Goal: Information Seeking & Learning: Learn about a topic

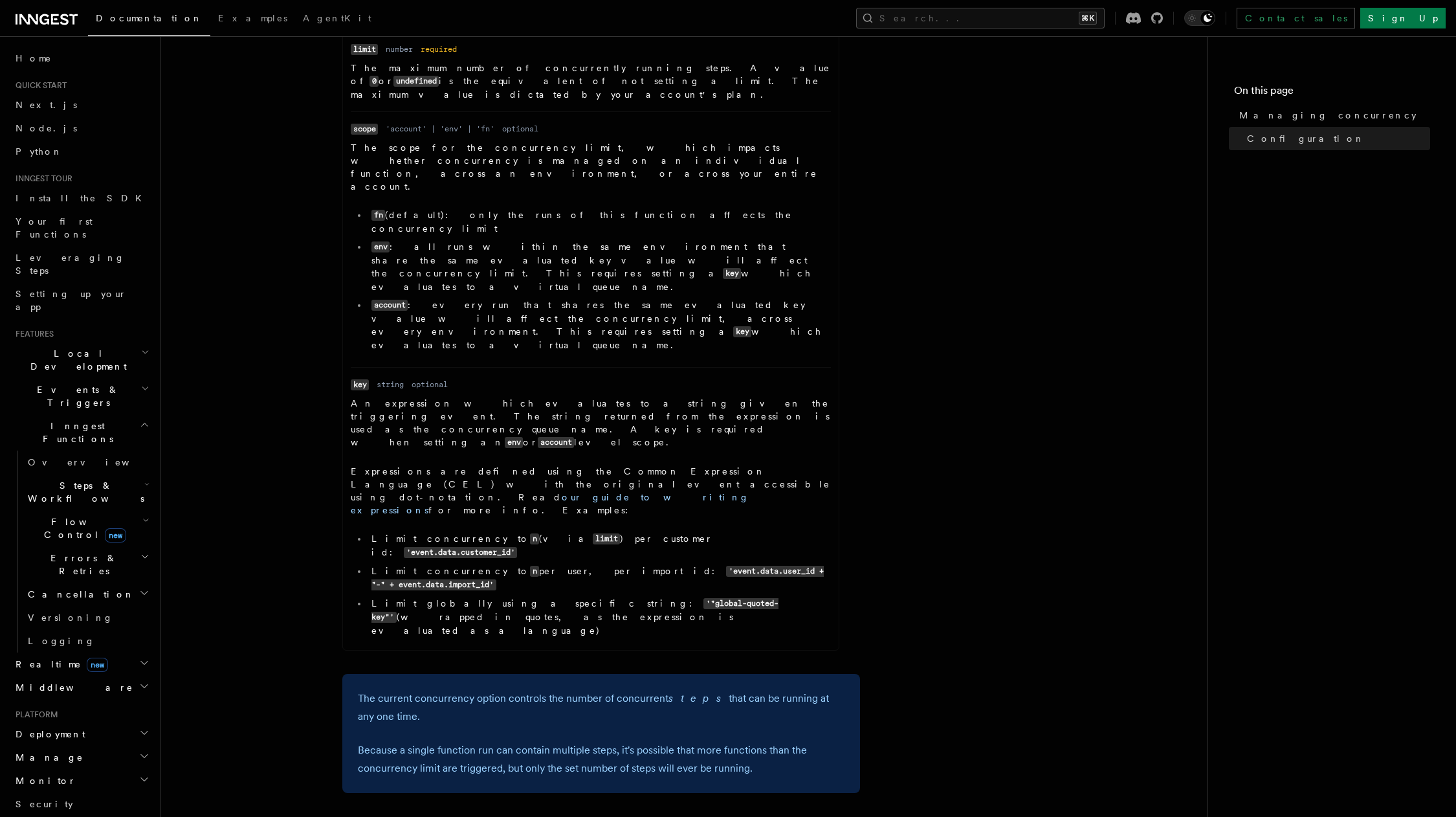
scroll to position [706, 0]
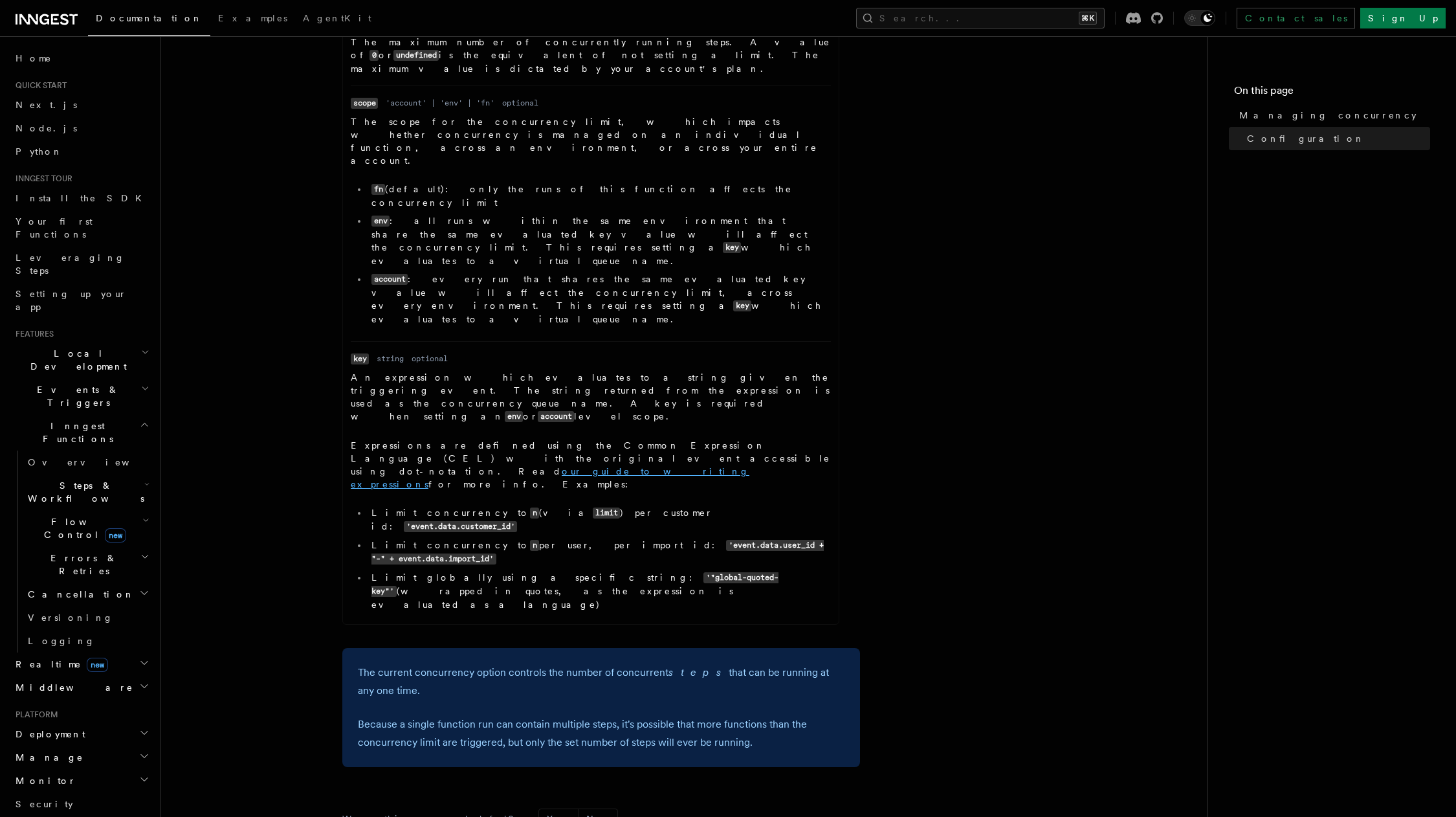
click at [484, 466] on link "our guide to writing expressions" at bounding box center [550, 478] width 399 height 23
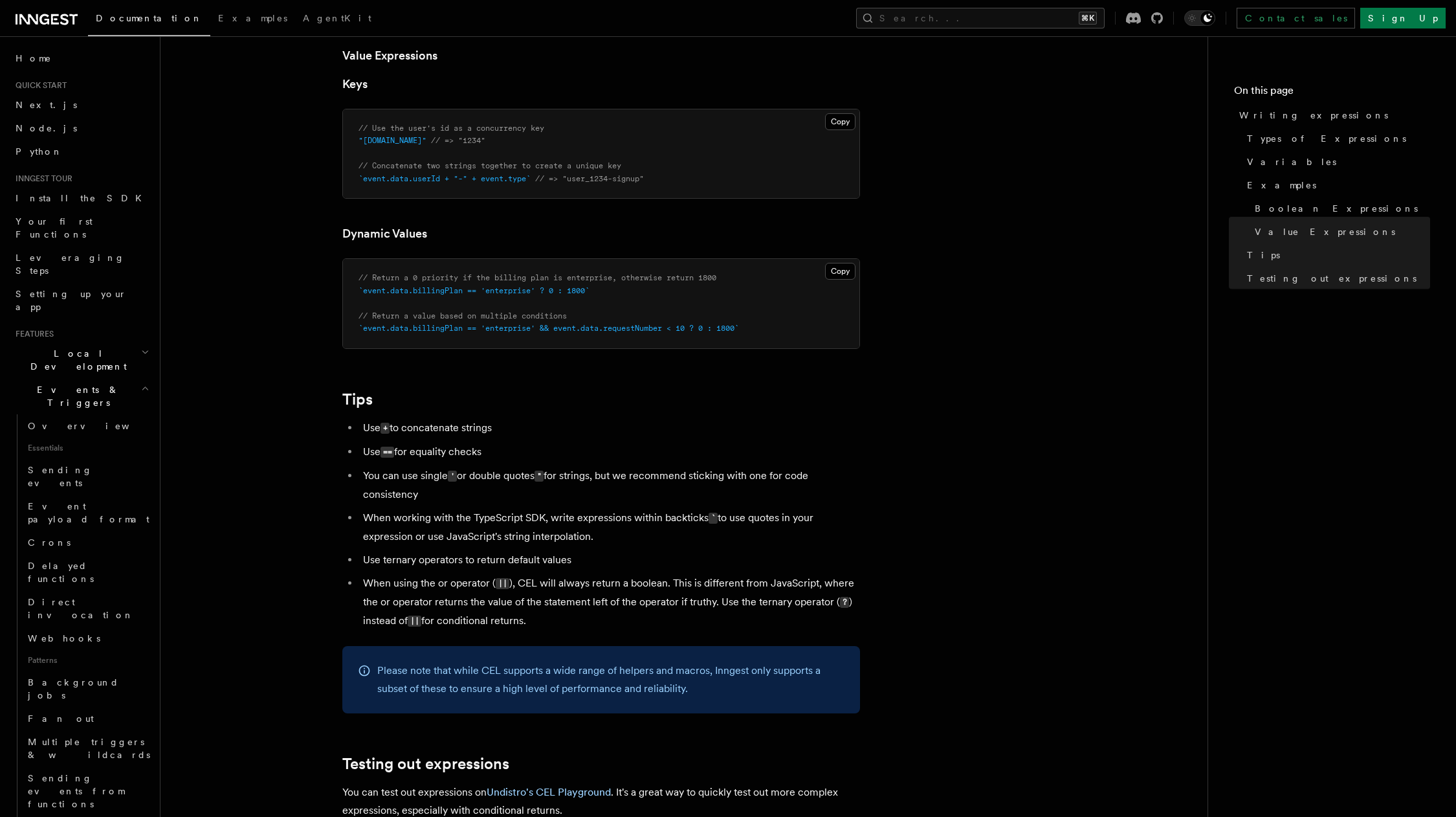
scroll to position [964, 0]
click at [718, 357] on article "Features Events & Triggers Writing expressions Expressions are used in a number…" at bounding box center [684, 84] width 1005 height 1983
click at [91, 458] on link "Sending events" at bounding box center [87, 476] width 130 height 36
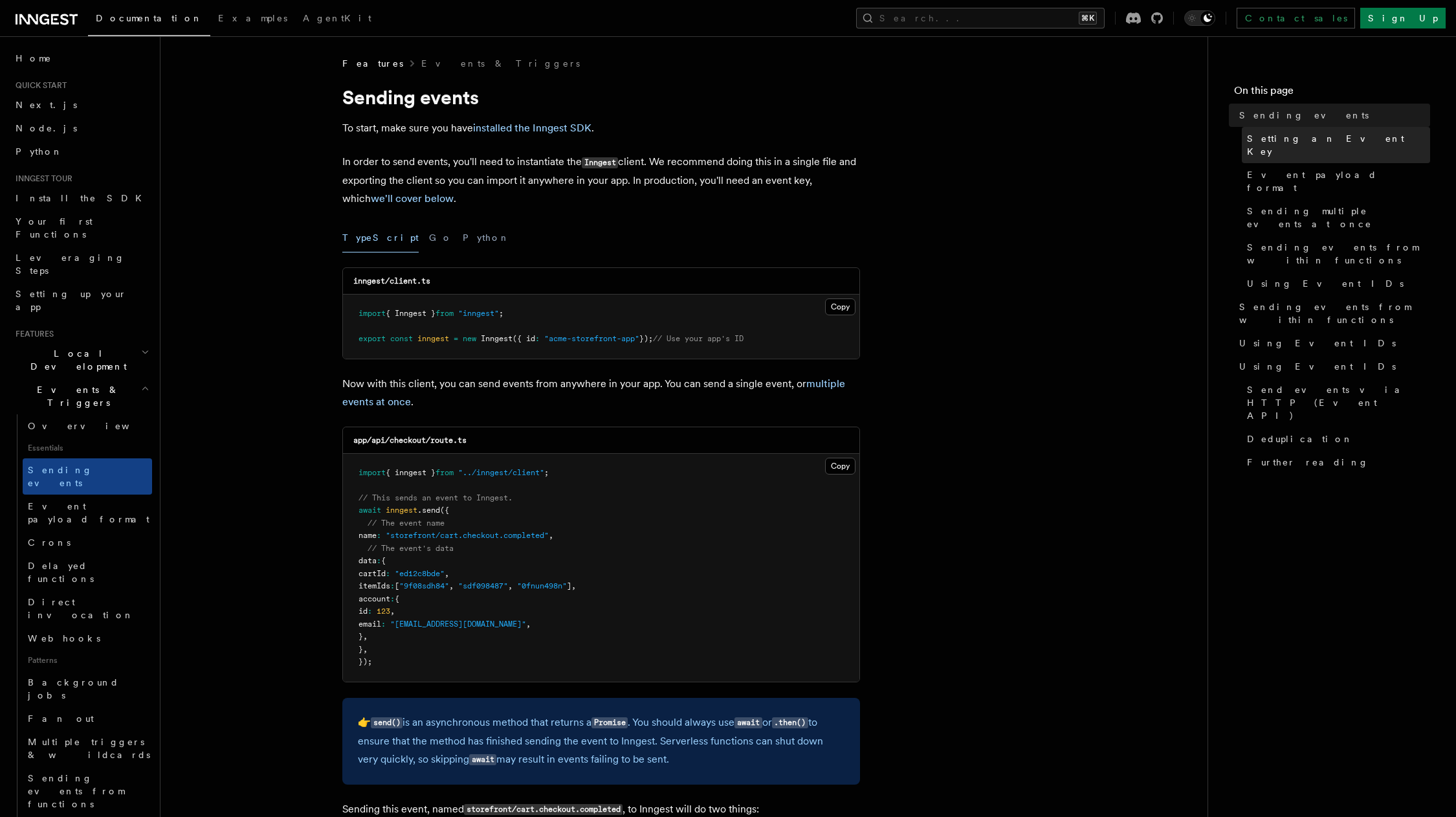
click at [1347, 136] on link "Setting an Event Key" at bounding box center [1336, 145] width 189 height 36
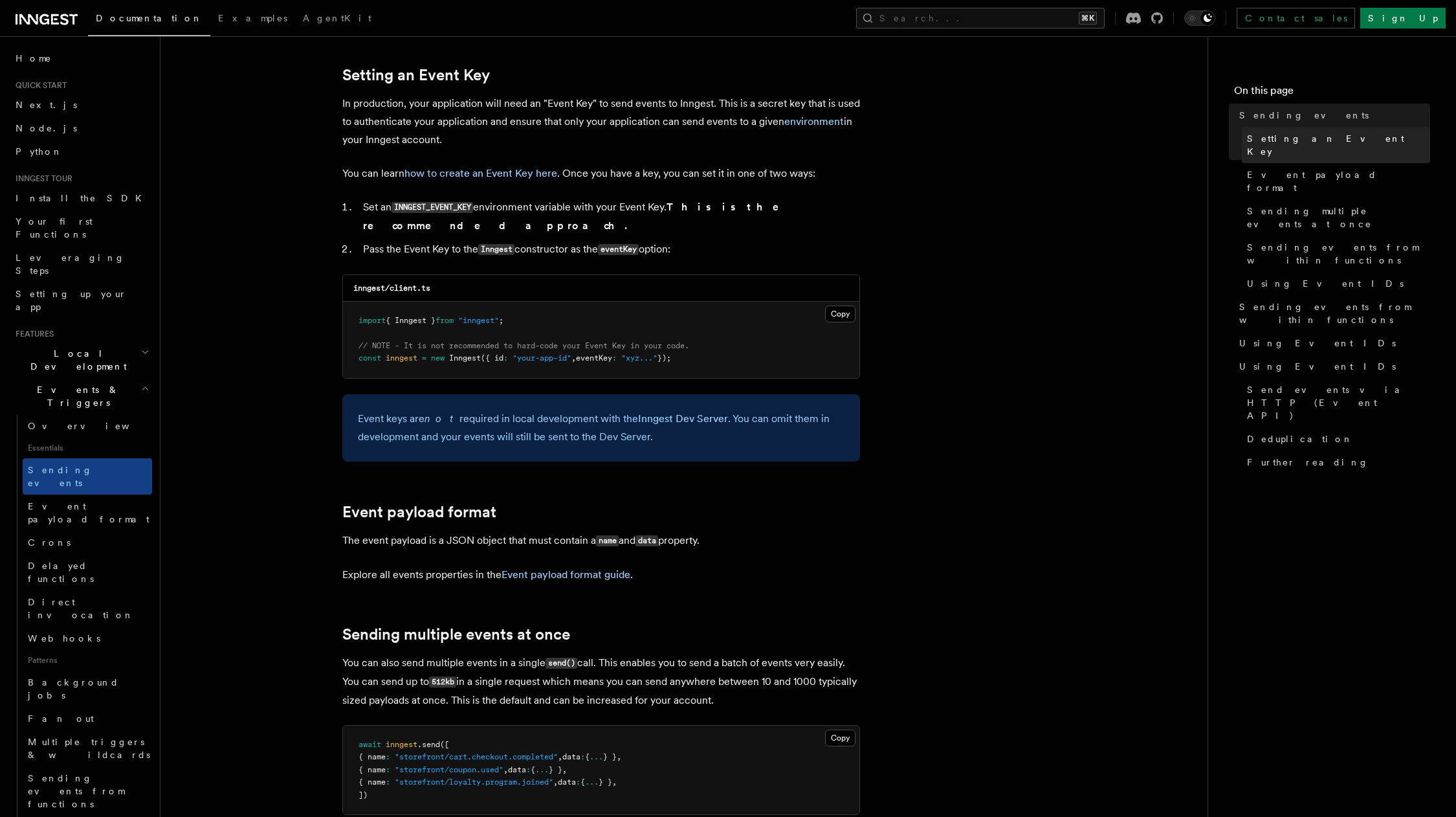
scroll to position [974, 0]
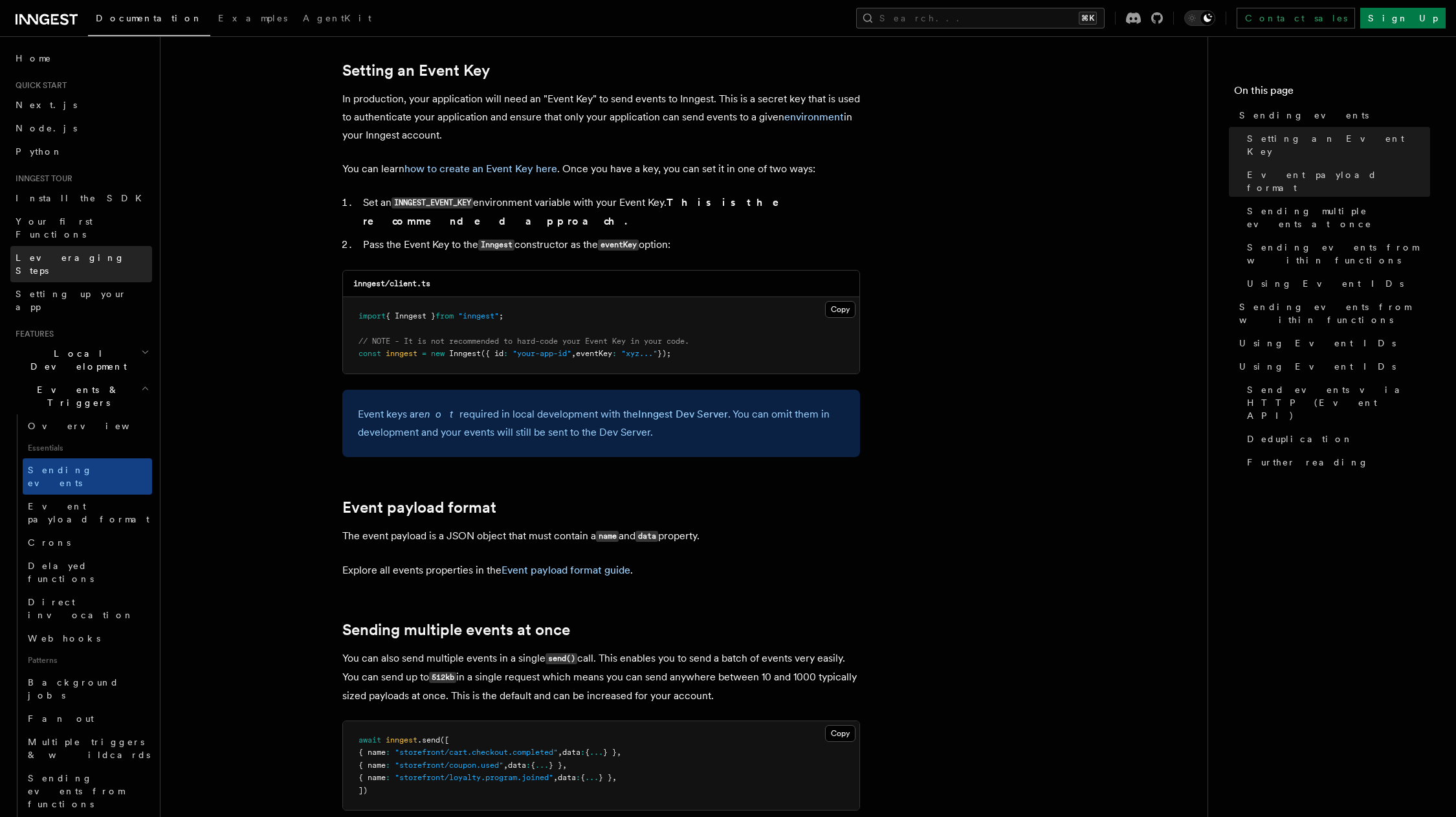
click at [93, 246] on link "Leveraging Steps" at bounding box center [81, 263] width 142 height 36
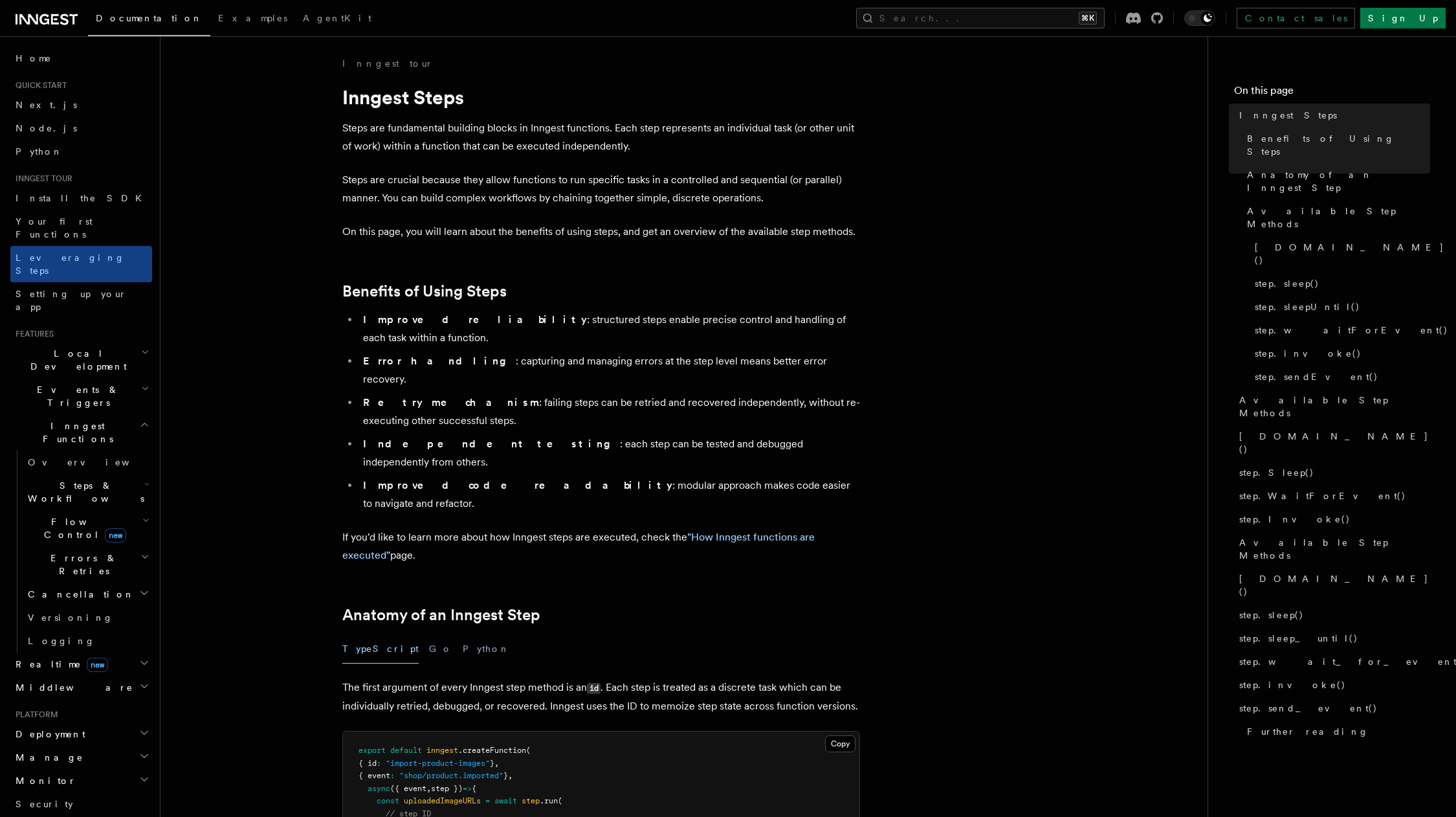
click at [119, 510] on h2 "Flow Control new" at bounding box center [87, 528] width 130 height 36
click at [136, 474] on h2 "Steps & Workflows" at bounding box center [87, 491] width 130 height 36
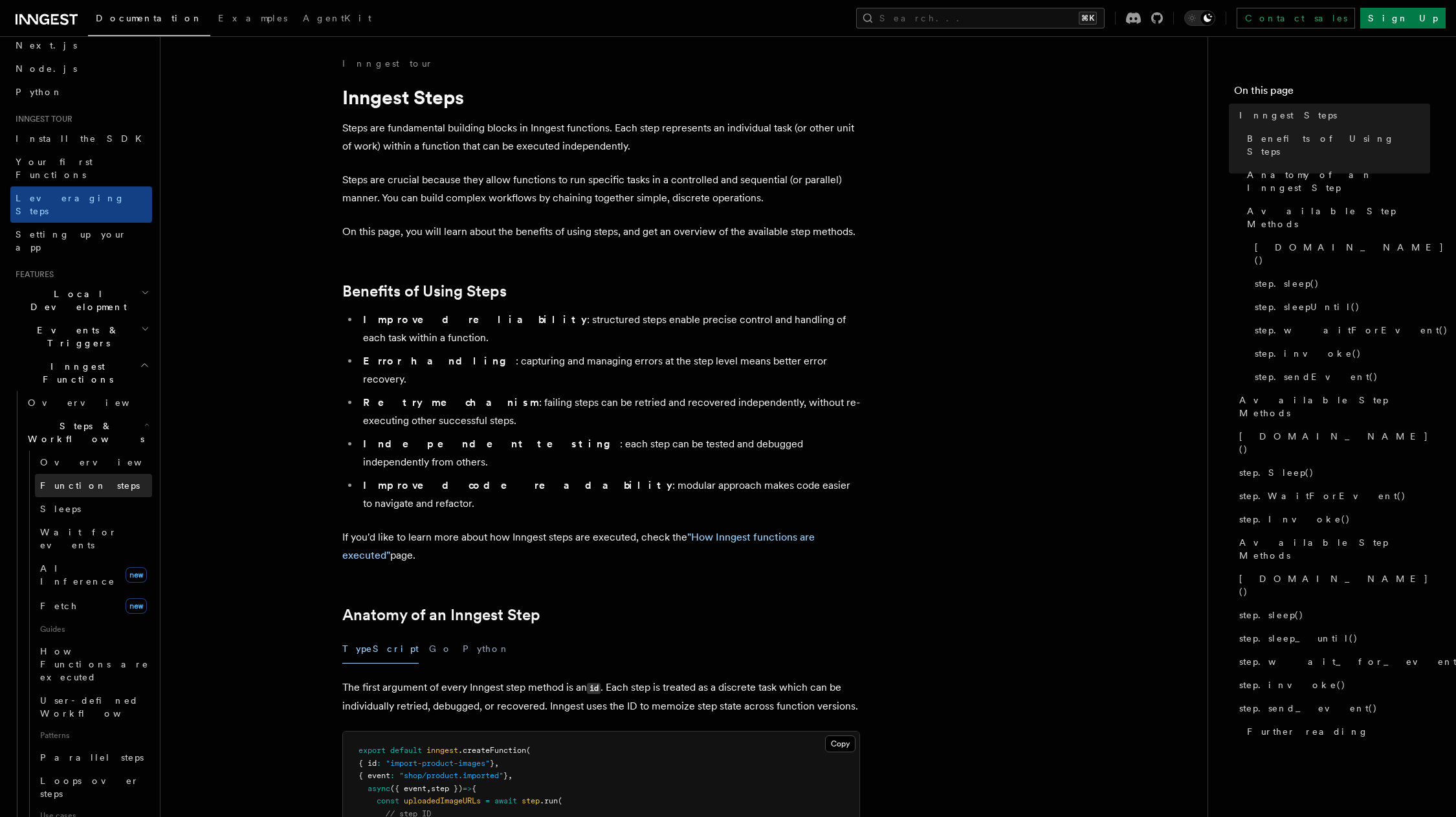
scroll to position [77, 0]
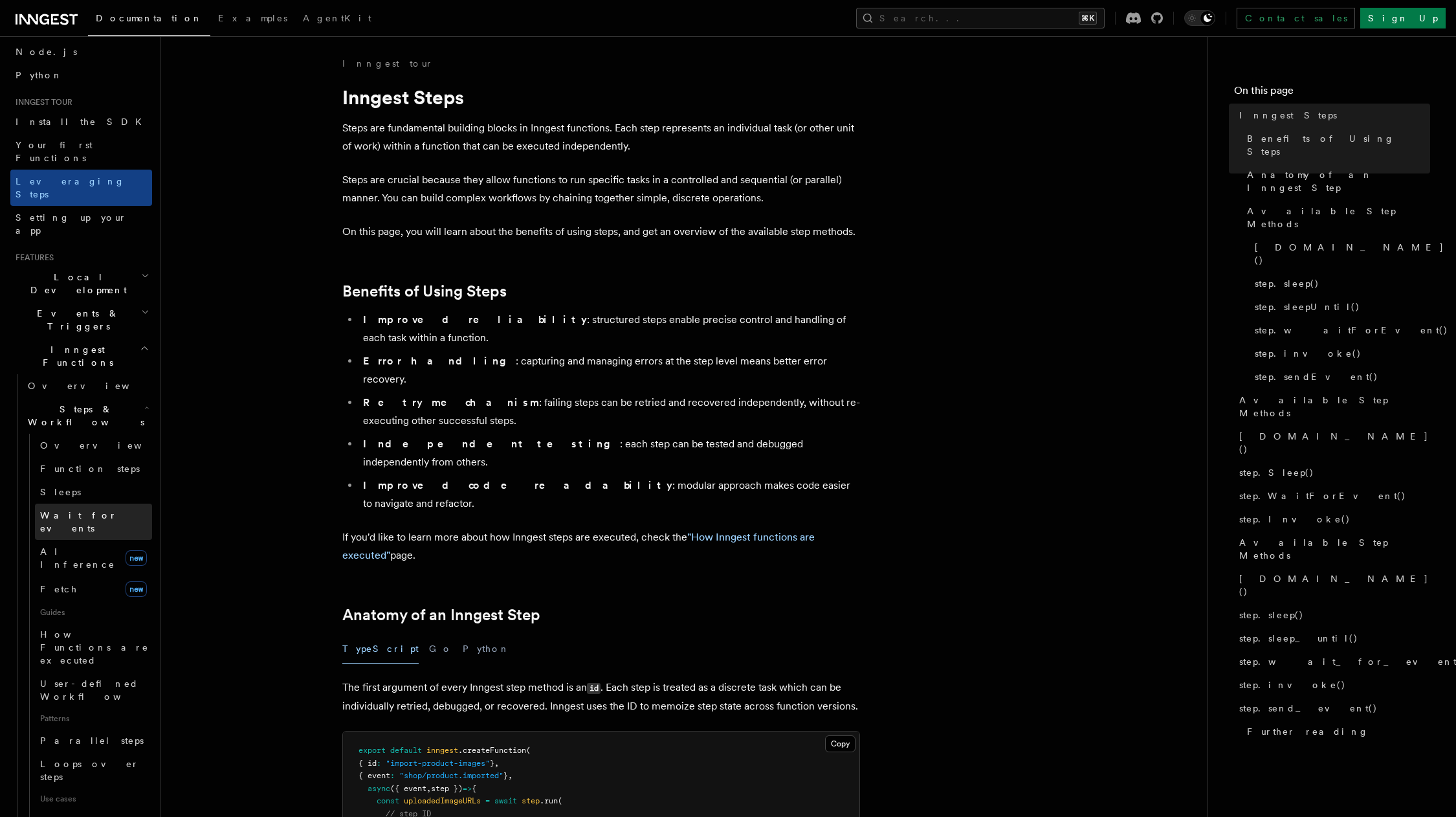
click at [77, 510] on span "Wait for events" at bounding box center [79, 522] width 77 height 23
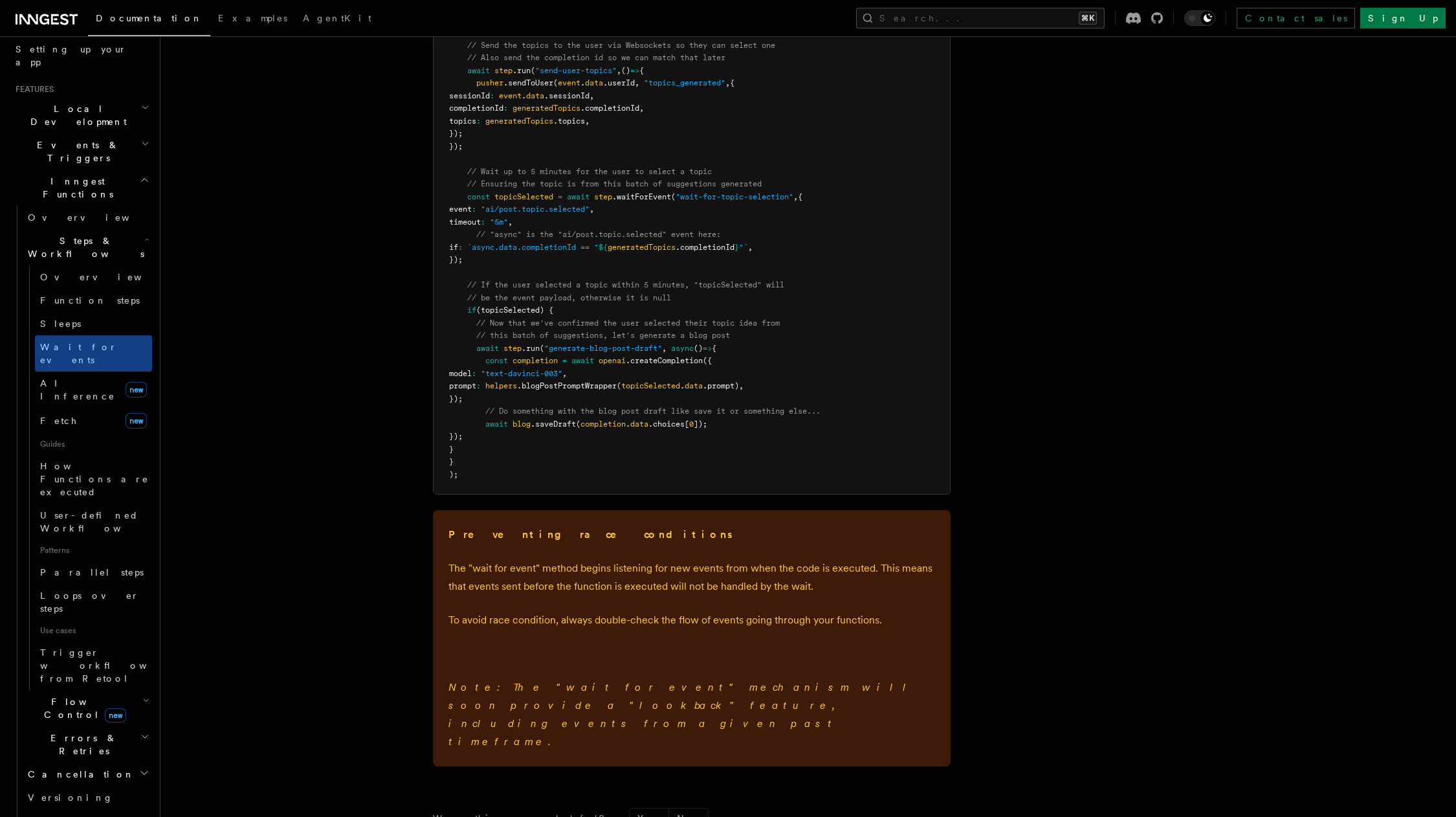
scroll to position [1715, 0]
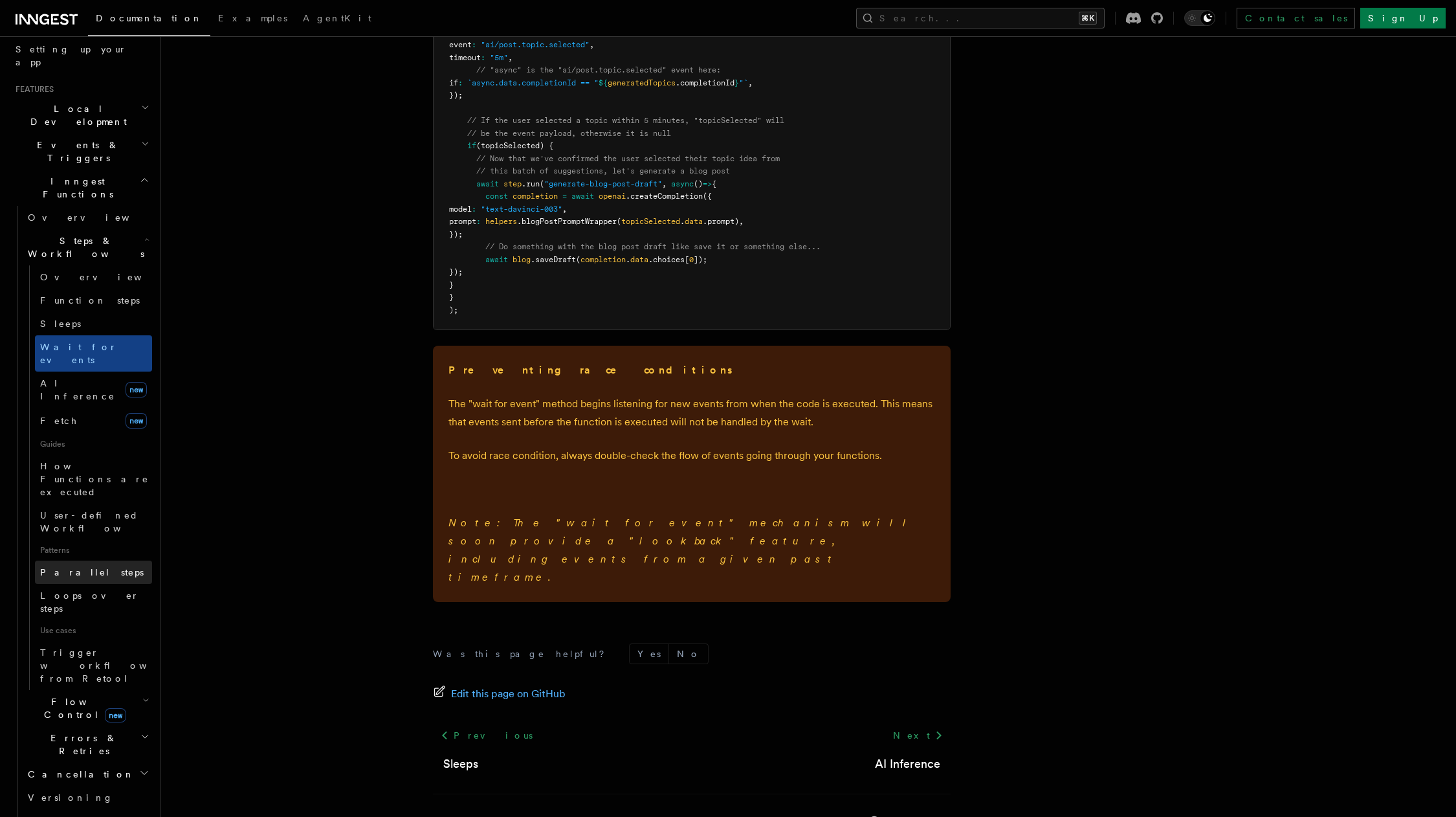
click at [85, 567] on span "Parallel steps" at bounding box center [92, 572] width 104 height 10
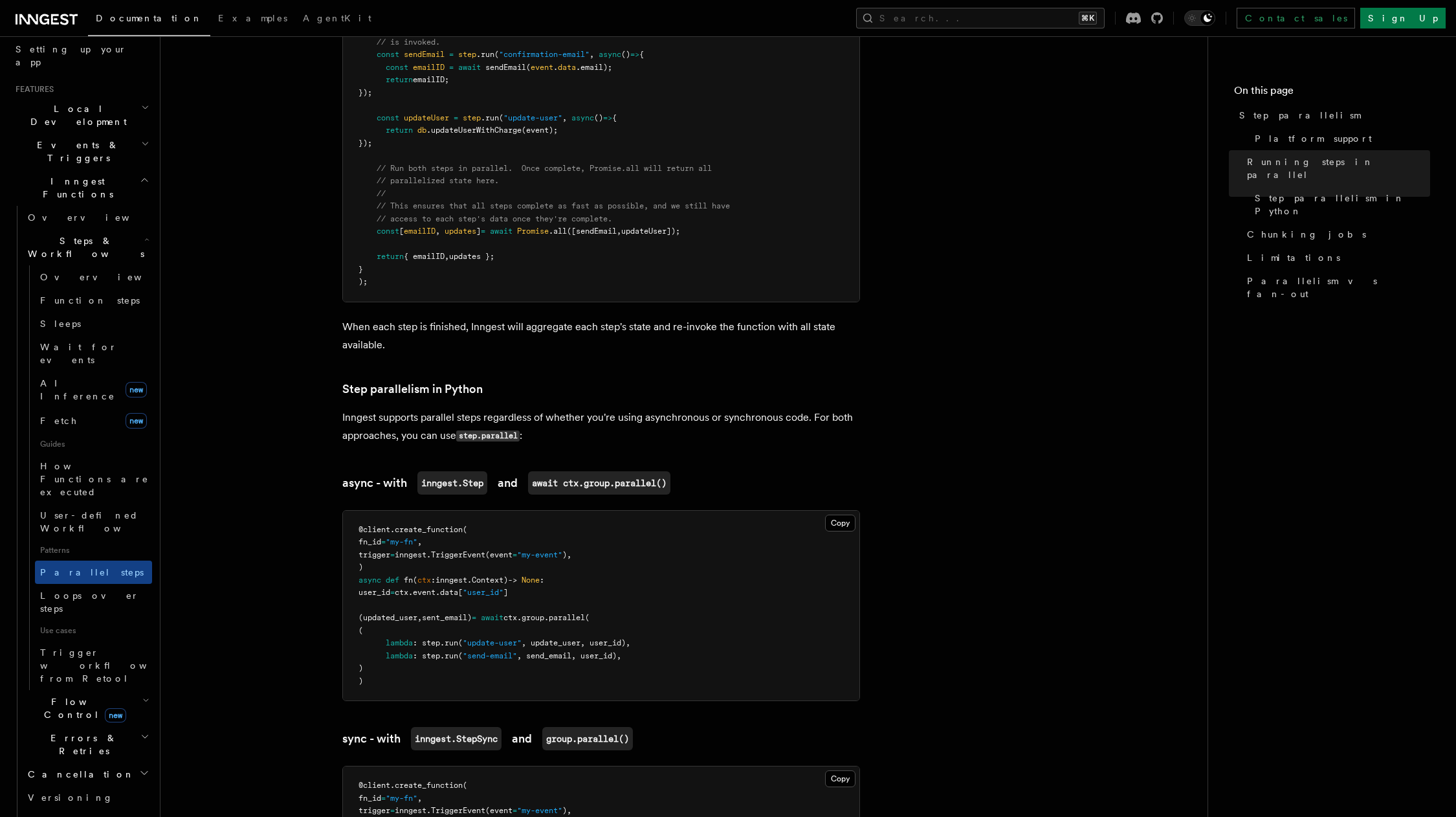
scroll to position [576, 0]
